Goal: Task Accomplishment & Management: Use online tool/utility

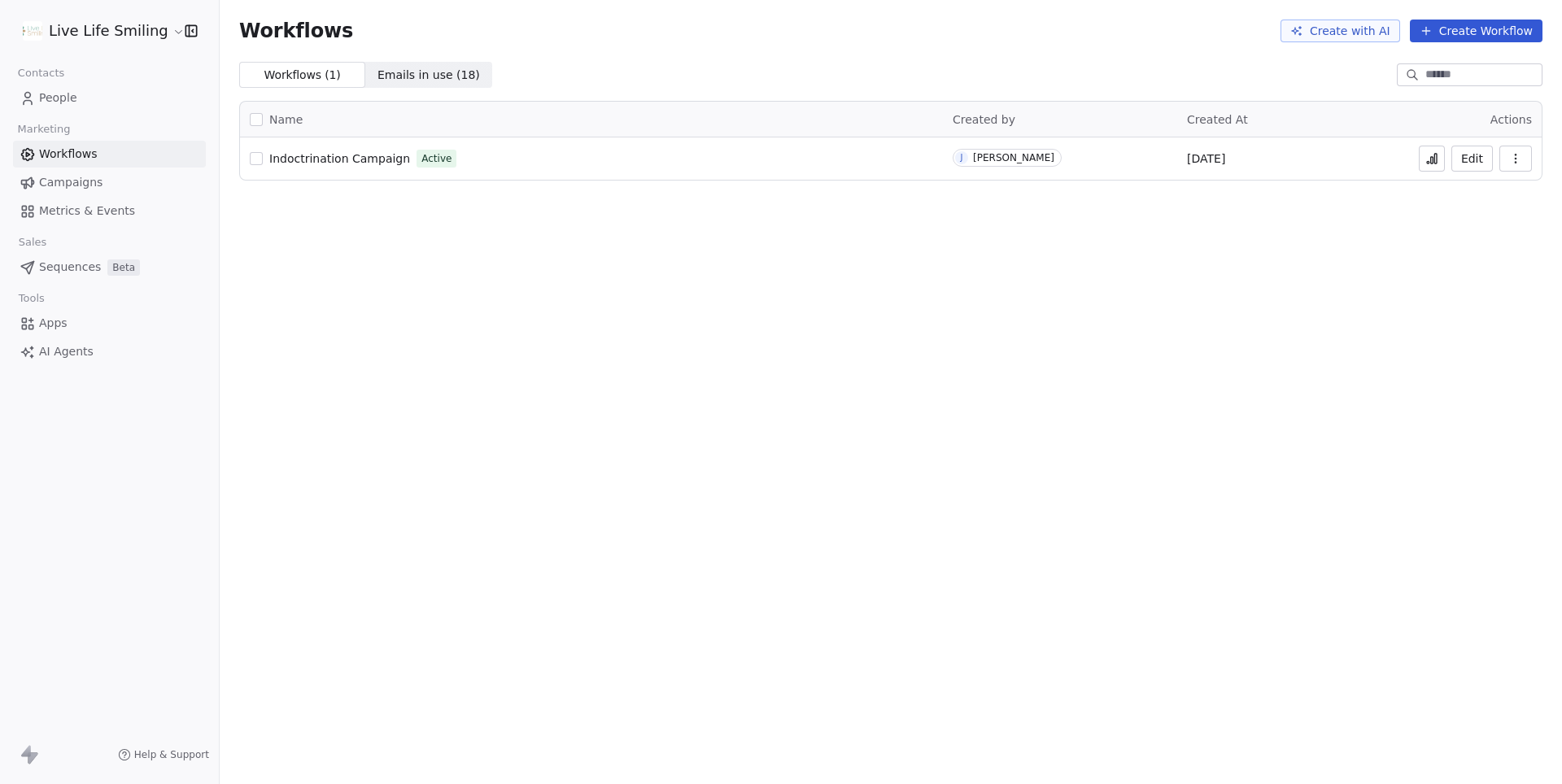
click at [90, 101] on link "People" at bounding box center [109, 98] width 193 height 27
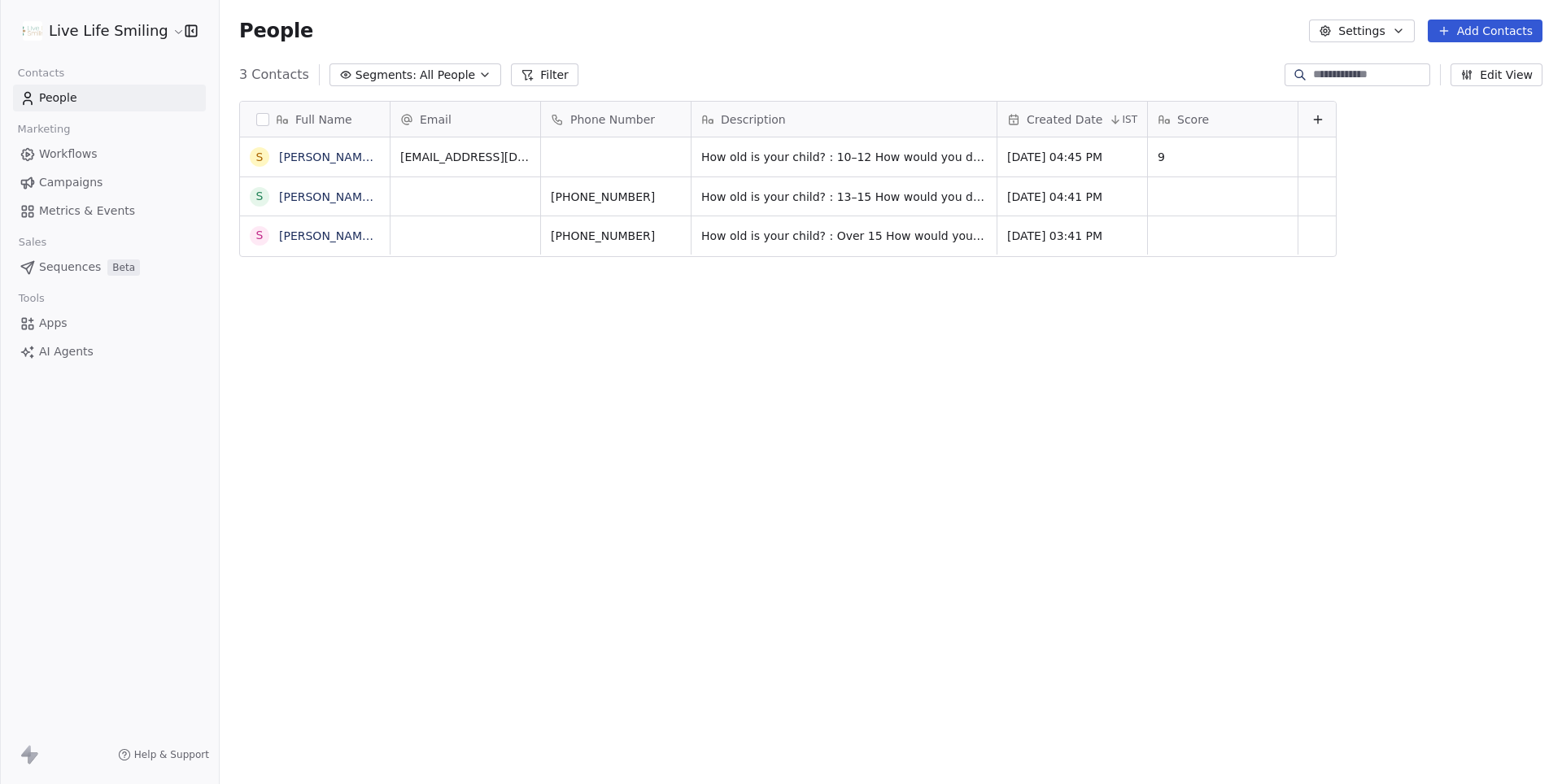
scroll to position [689, 1342]
click at [675, 195] on icon "grid" at bounding box center [674, 194] width 13 height 13
click at [1319, 74] on input at bounding box center [1370, 74] width 114 height 16
paste input "**********"
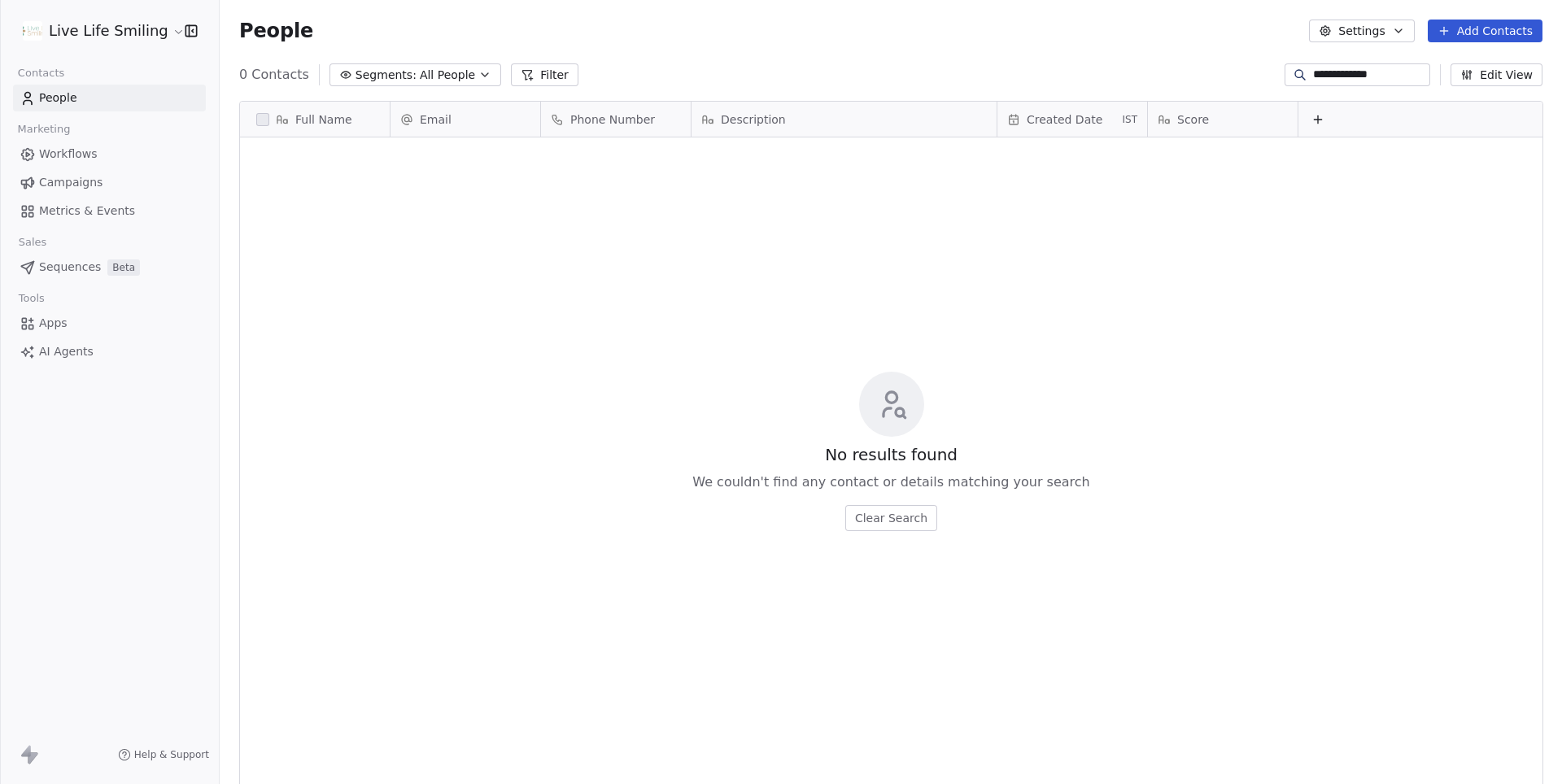
type input "**********"
click at [522, 76] on icon at bounding box center [526, 74] width 13 height 13
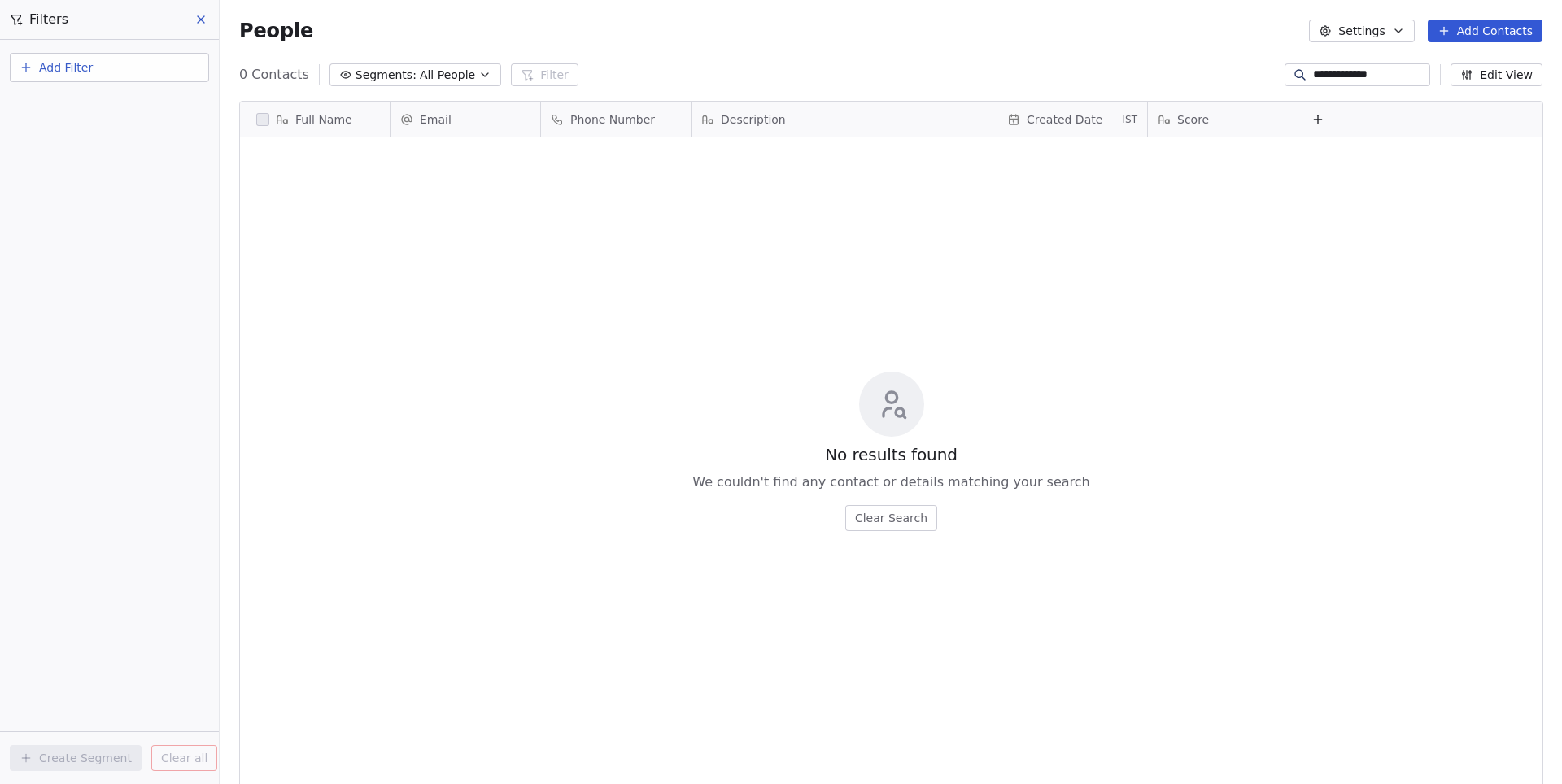
click at [141, 69] on button "Add Filter" at bounding box center [110, 68] width 200 height 30
click at [116, 114] on span "Contact properties" at bounding box center [80, 106] width 106 height 17
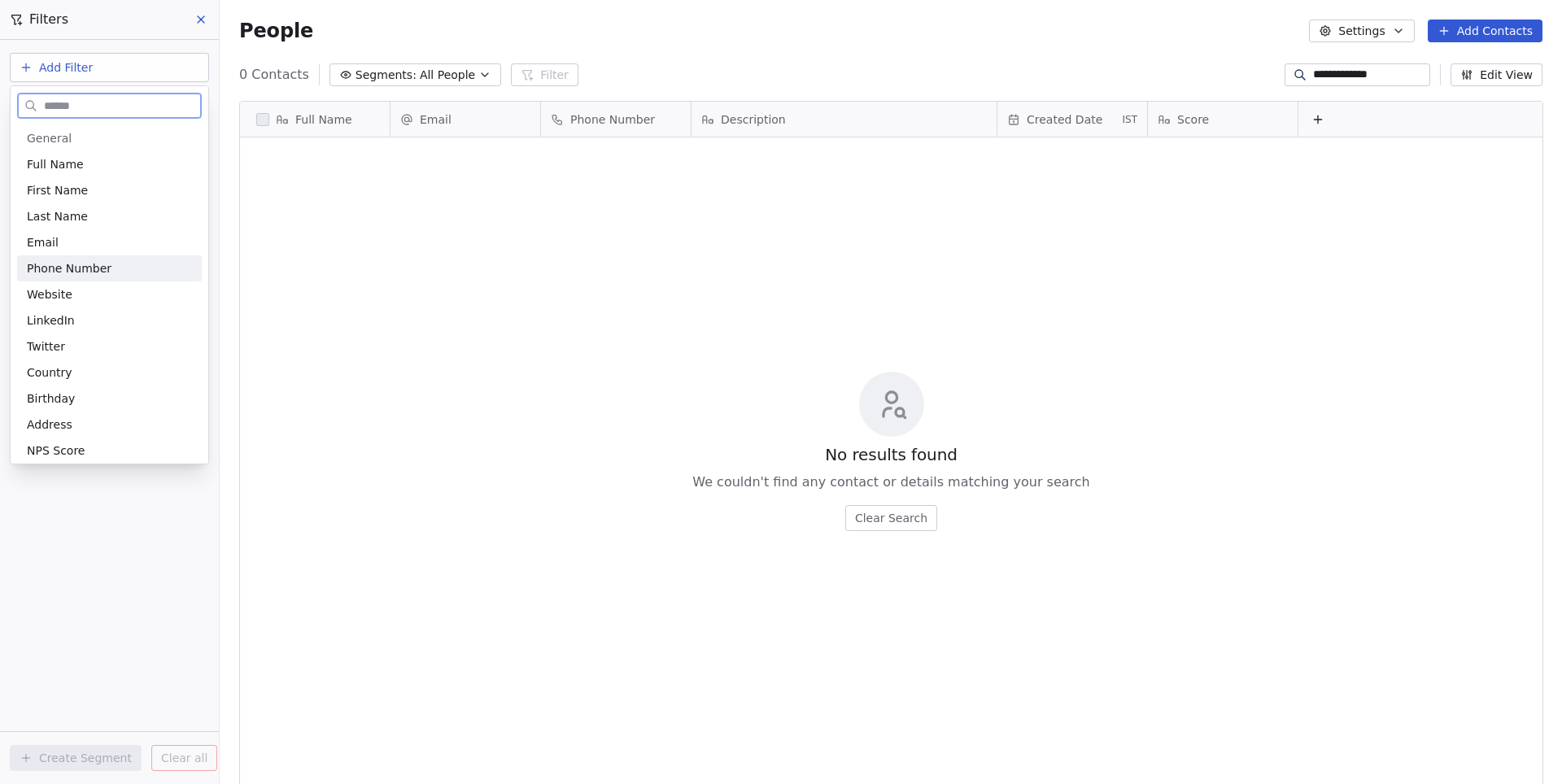
click at [82, 267] on span "Phone Number" at bounding box center [69, 268] width 85 height 16
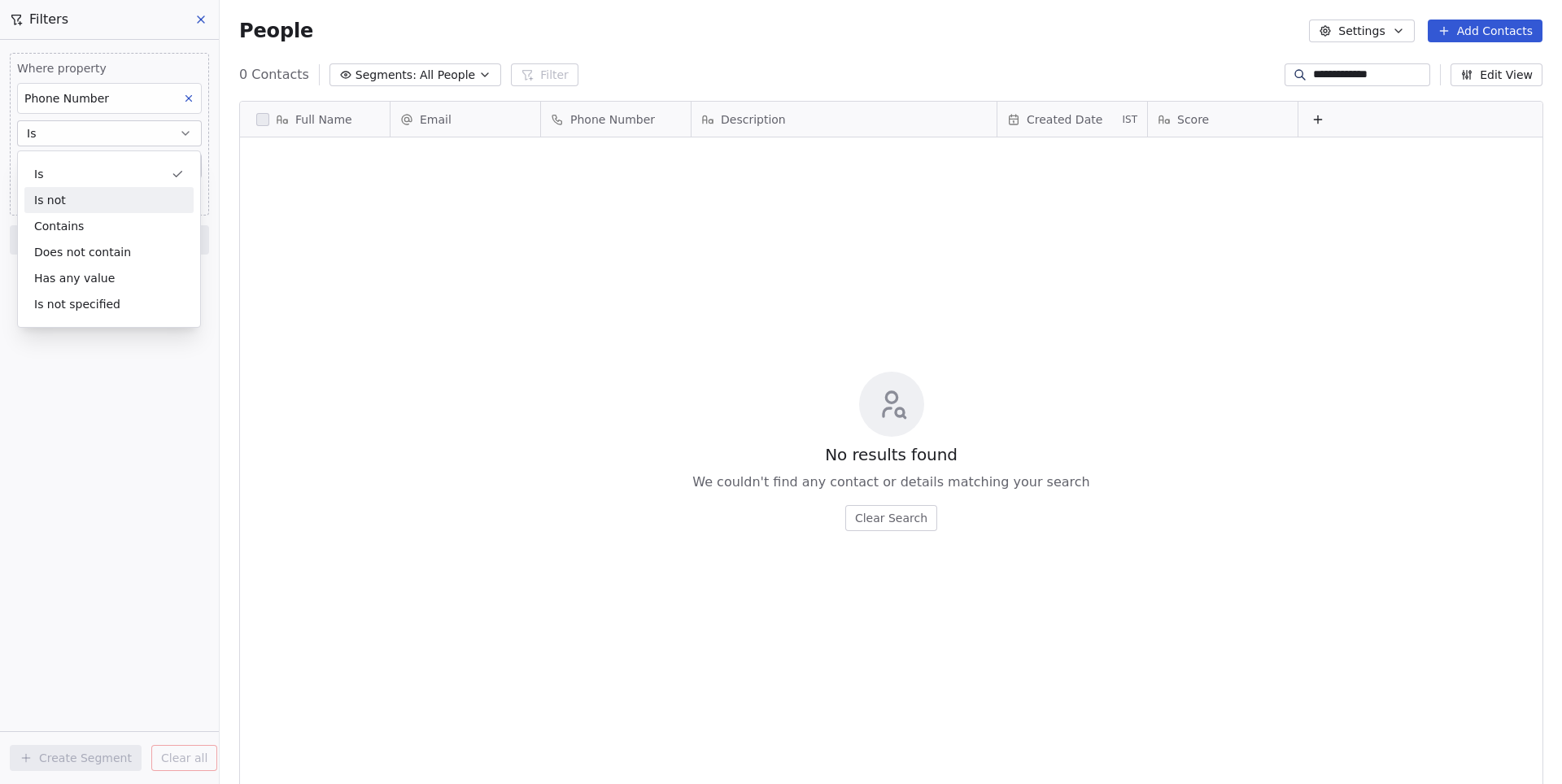
click at [143, 434] on div "Where property Phone Number Is Add Phone Number Add filter to this group Add an…" at bounding box center [109, 412] width 219 height 744
click at [140, 166] on div "Add Phone Number" at bounding box center [109, 166] width 170 height 16
type input "**********"
click at [109, 70] on button "Add Filter" at bounding box center [110, 68] width 200 height 30
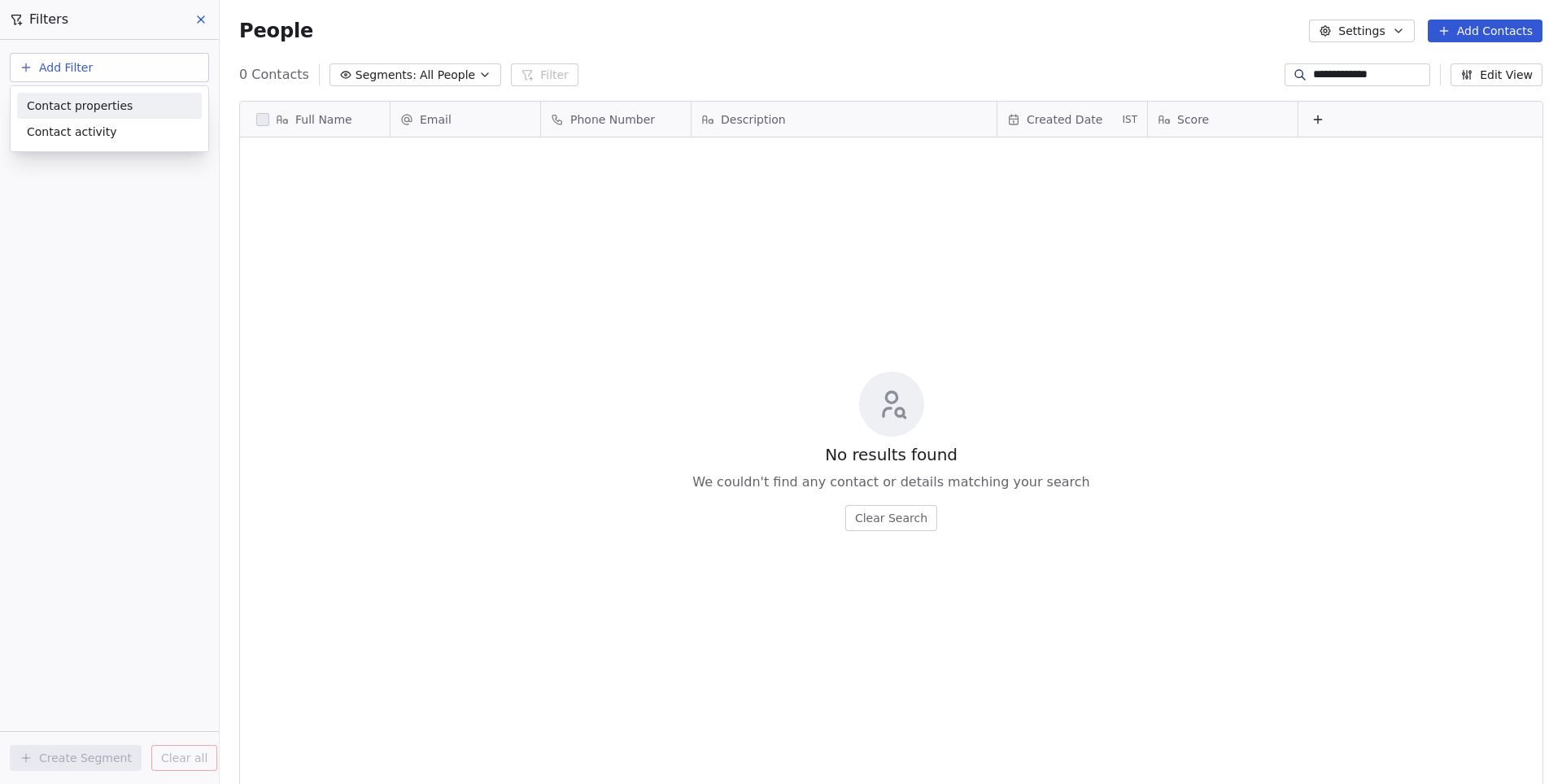
click at [106, 111] on span "Contact properties" at bounding box center [80, 106] width 106 height 17
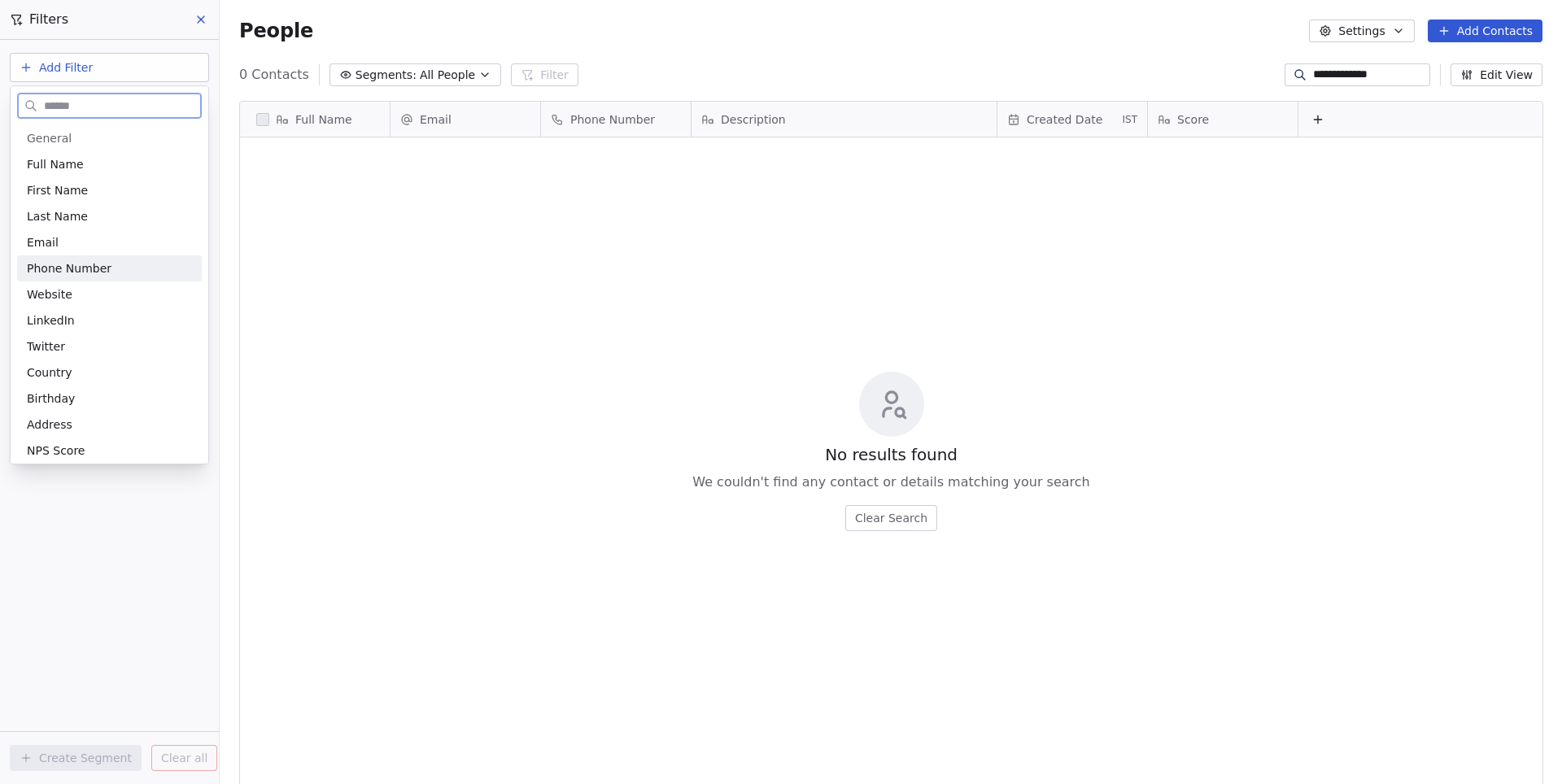
click at [80, 271] on span "Phone Number" at bounding box center [69, 268] width 85 height 16
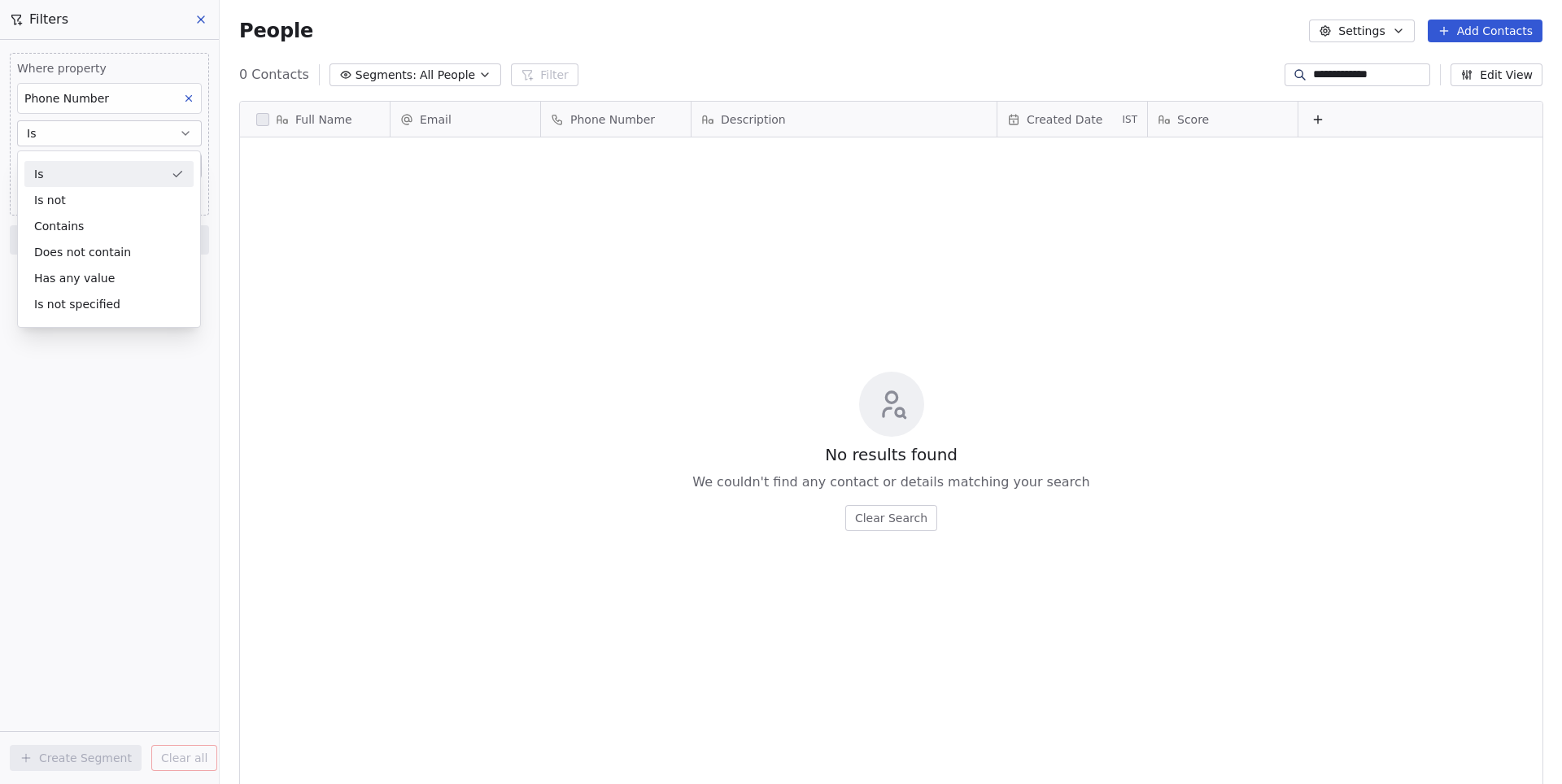
click at [117, 166] on div "Is" at bounding box center [109, 173] width 169 height 26
